Goal: Task Accomplishment & Management: Manage account settings

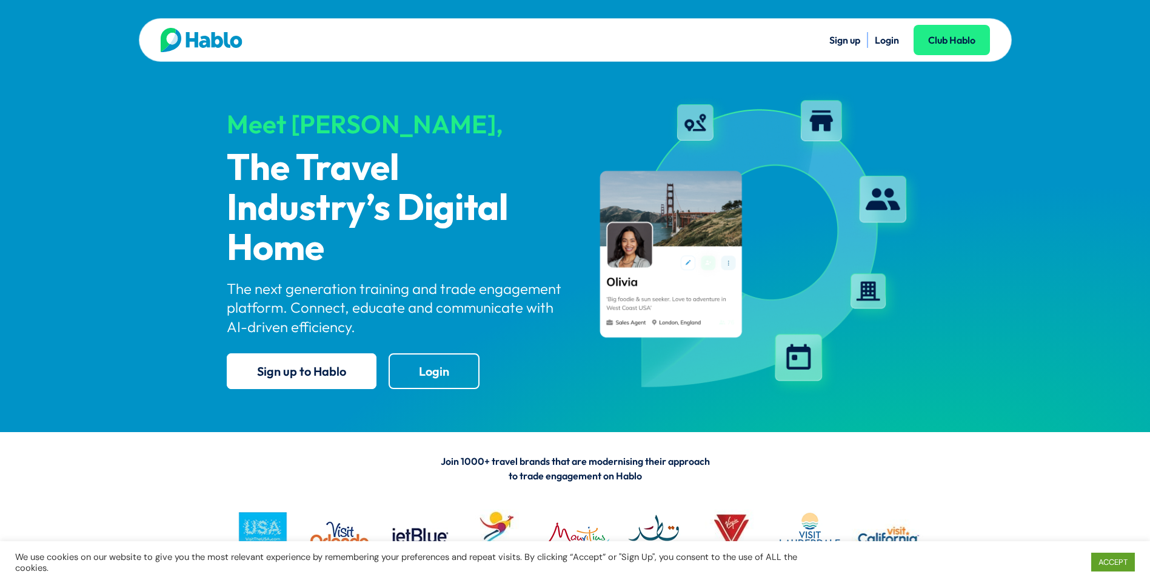
click at [886, 42] on link "Login" at bounding box center [887, 40] width 24 height 12
click at [897, 45] on link "Login" at bounding box center [887, 40] width 24 height 12
click at [888, 29] on div "Sign up Login Club Hablo" at bounding box center [782, 40] width 415 height 24
click at [883, 42] on link "Login" at bounding box center [887, 40] width 24 height 12
click at [883, 37] on link "Login" at bounding box center [887, 40] width 24 height 12
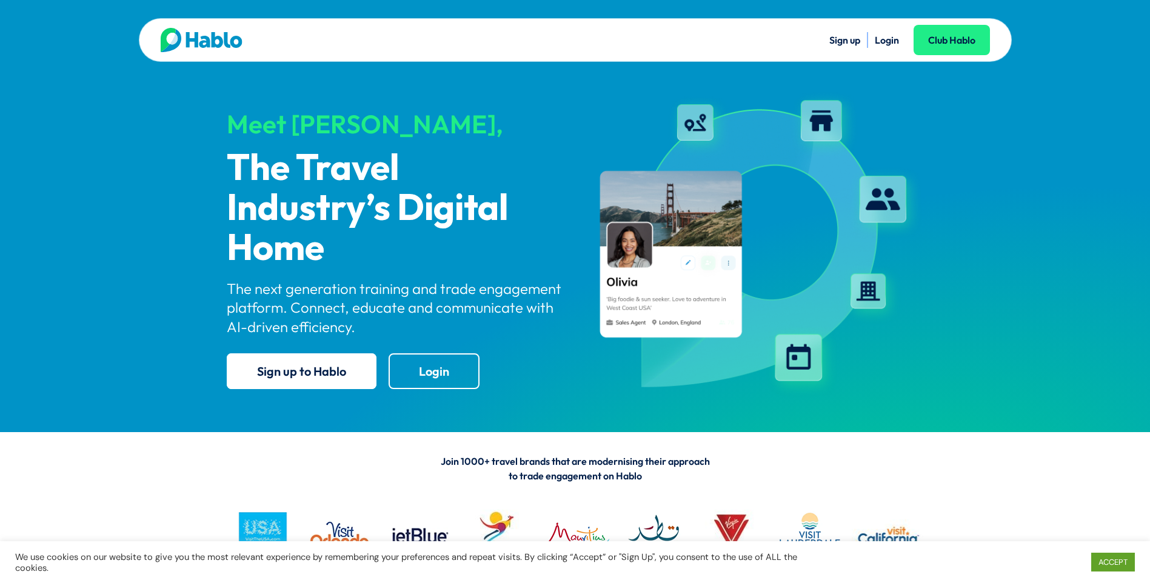
click at [876, 38] on link "Login" at bounding box center [887, 40] width 24 height 12
click at [891, 45] on link "Login" at bounding box center [887, 40] width 24 height 12
